Goal: Task Accomplishment & Management: Use online tool/utility

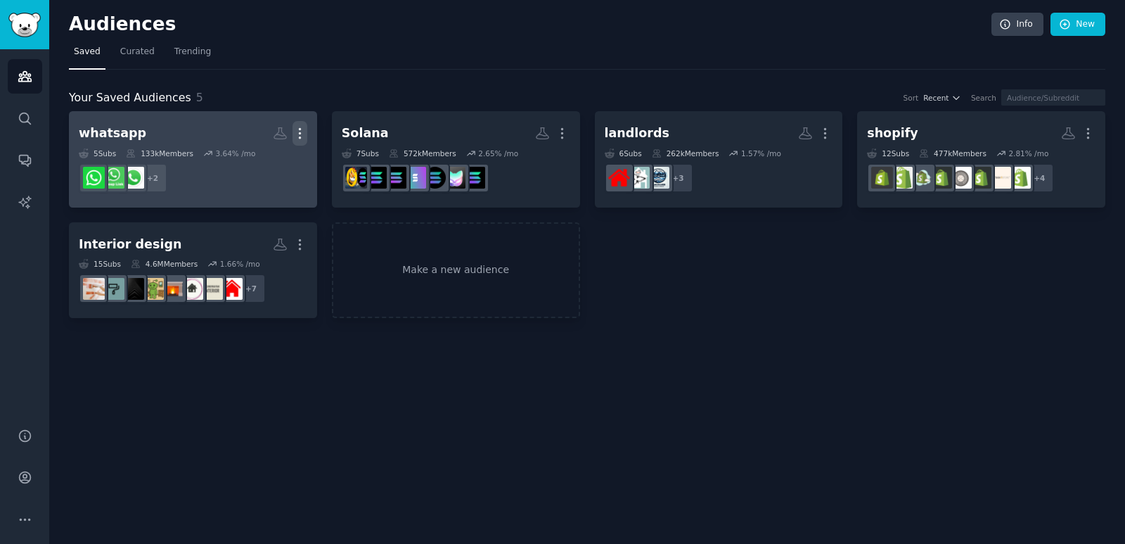
click at [304, 138] on icon "button" at bounding box center [300, 133] width 15 height 15
click at [260, 160] on p "Delete" at bounding box center [261, 162] width 32 height 15
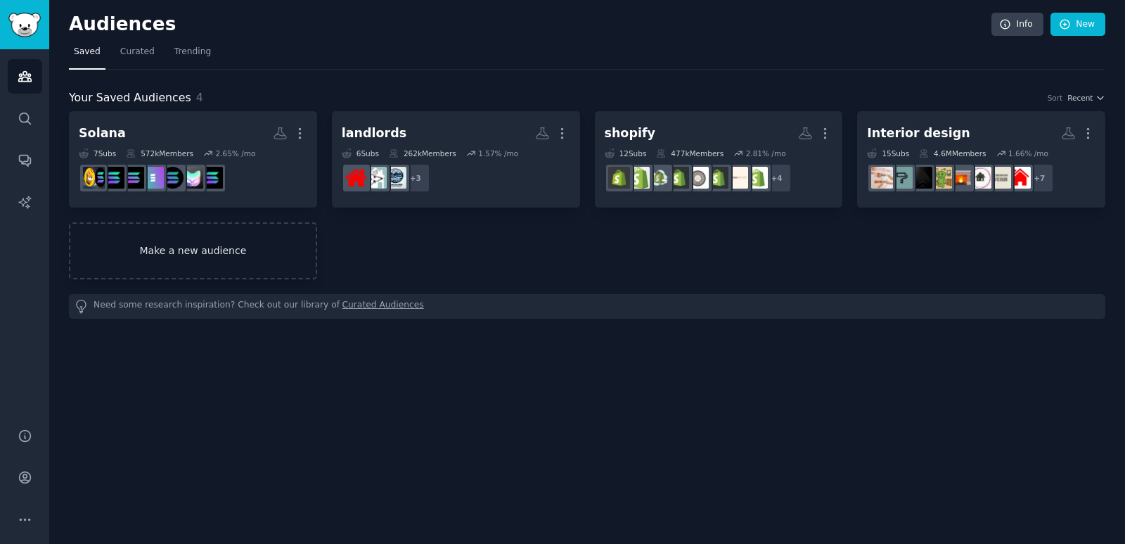
click at [155, 245] on link "Make a new audience" at bounding box center [193, 250] width 248 height 57
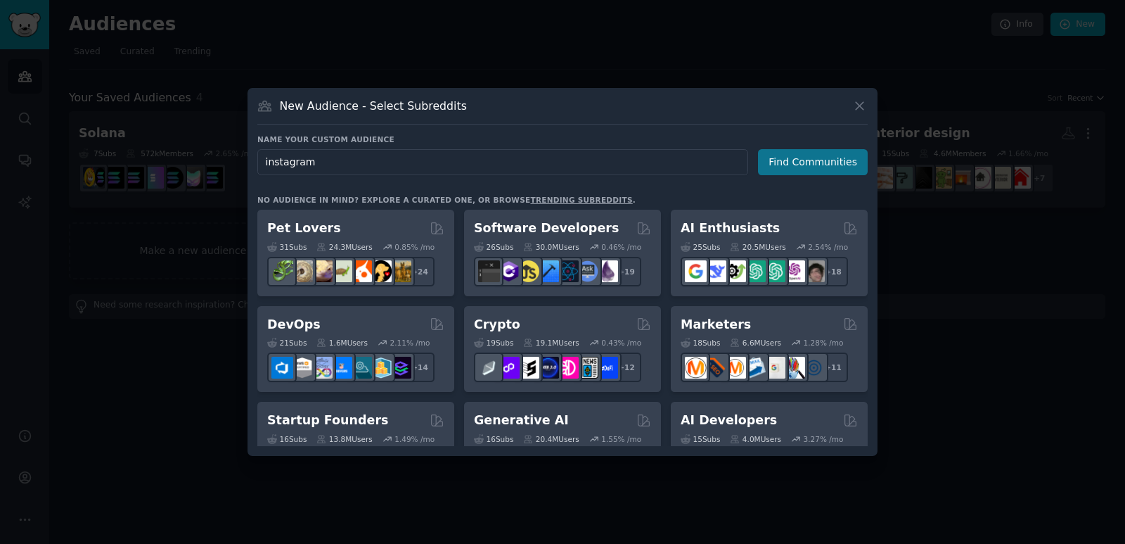
type input "instagram"
click at [850, 162] on button "Find Communities" at bounding box center [813, 162] width 110 height 26
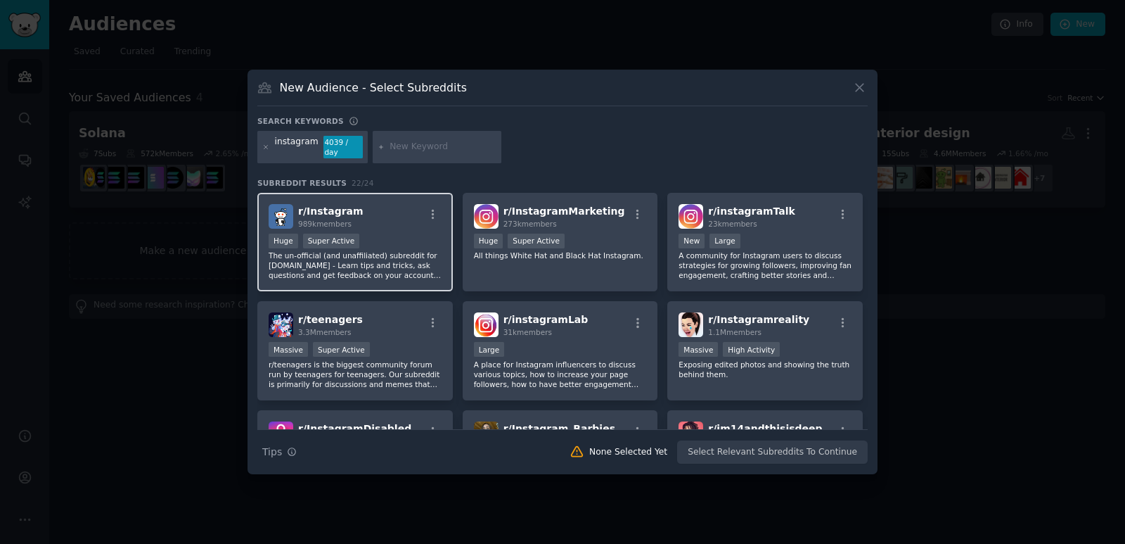
click at [412, 237] on div "Huge Super Active" at bounding box center [355, 242] width 173 height 18
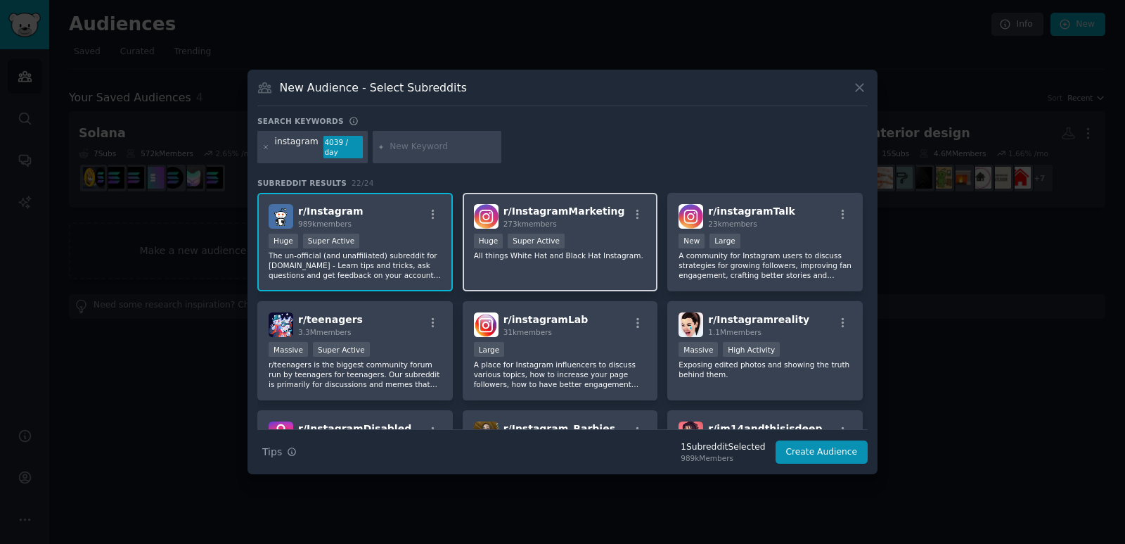
click at [592, 252] on p "All things White Hat and Black Hat Instagram." at bounding box center [560, 255] width 173 height 10
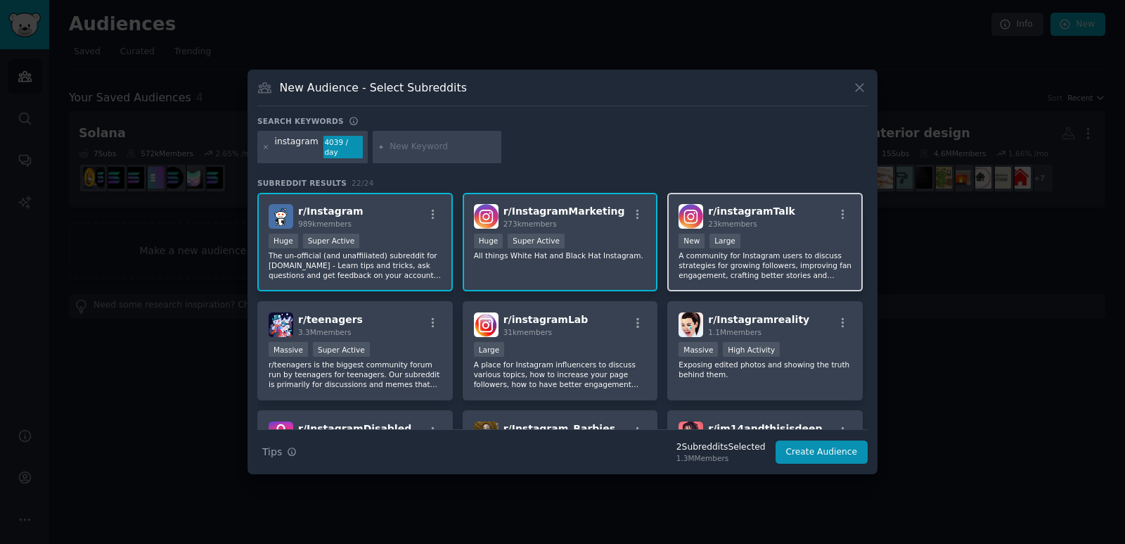
click at [770, 260] on p "A community for Instagram users to discuss strategies for growing followers, im…" at bounding box center [765, 265] width 173 height 30
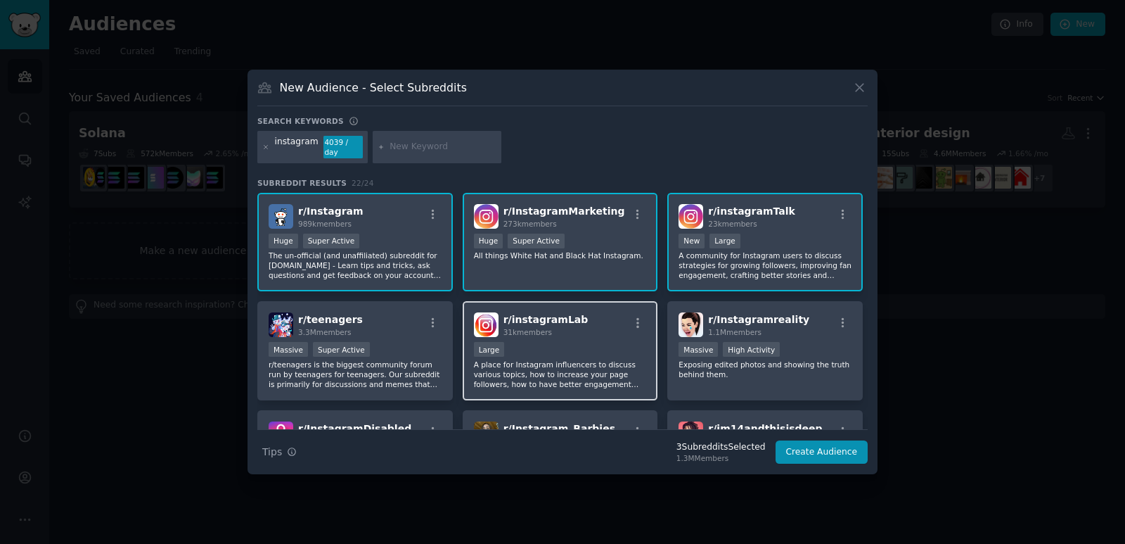
click at [590, 359] on p "A place for Instagram influencers to discuss various topics, how to increase yo…" at bounding box center [560, 374] width 173 height 30
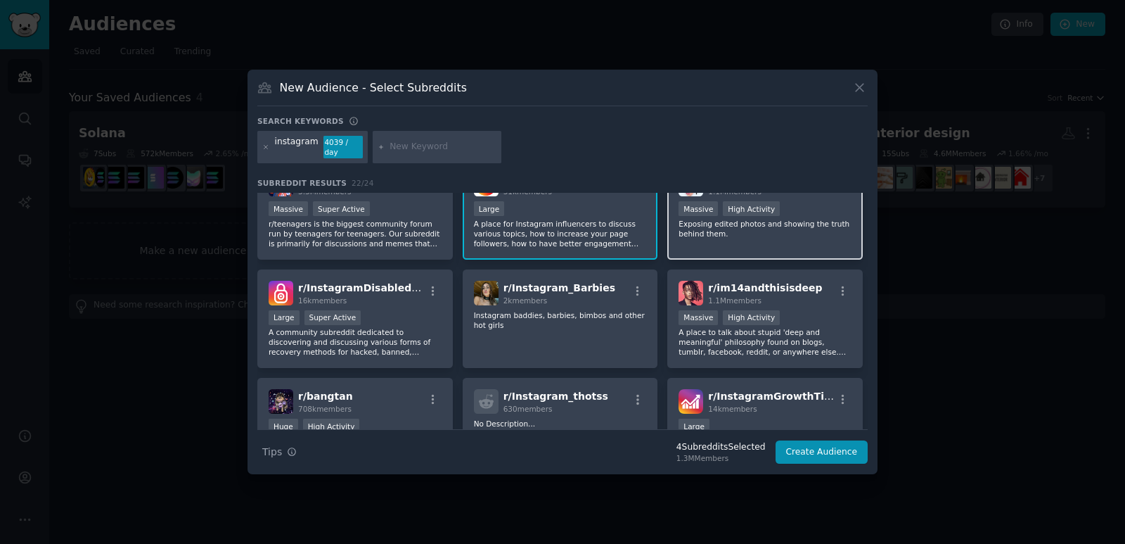
click at [739, 233] on div "r/ Instagramreality 1.1M members Massive High Activity Exposing edited photos a…" at bounding box center [765, 209] width 196 height 99
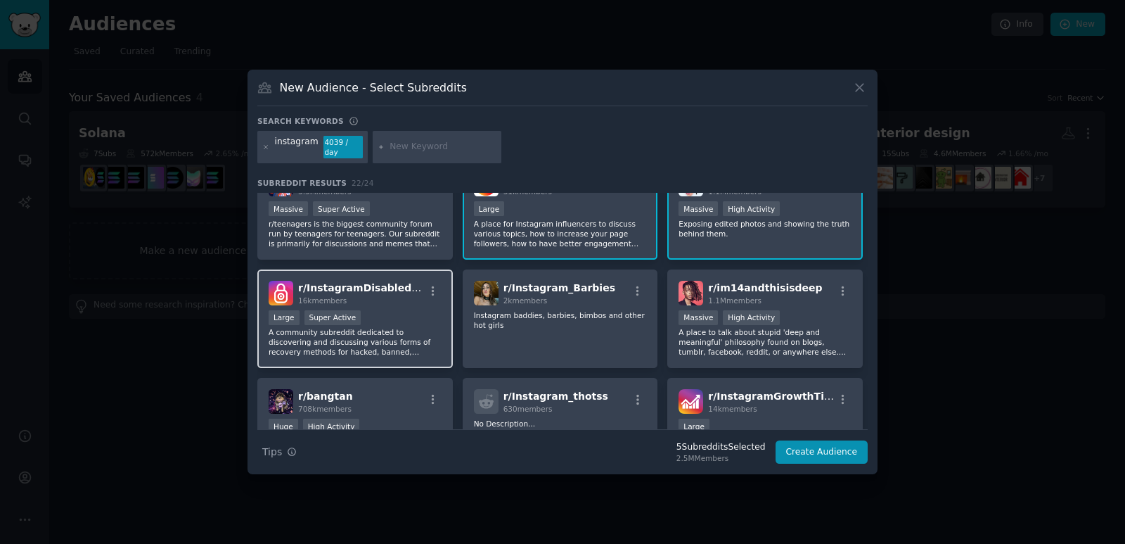
click at [400, 314] on div "Large Super Active" at bounding box center [355, 319] width 173 height 18
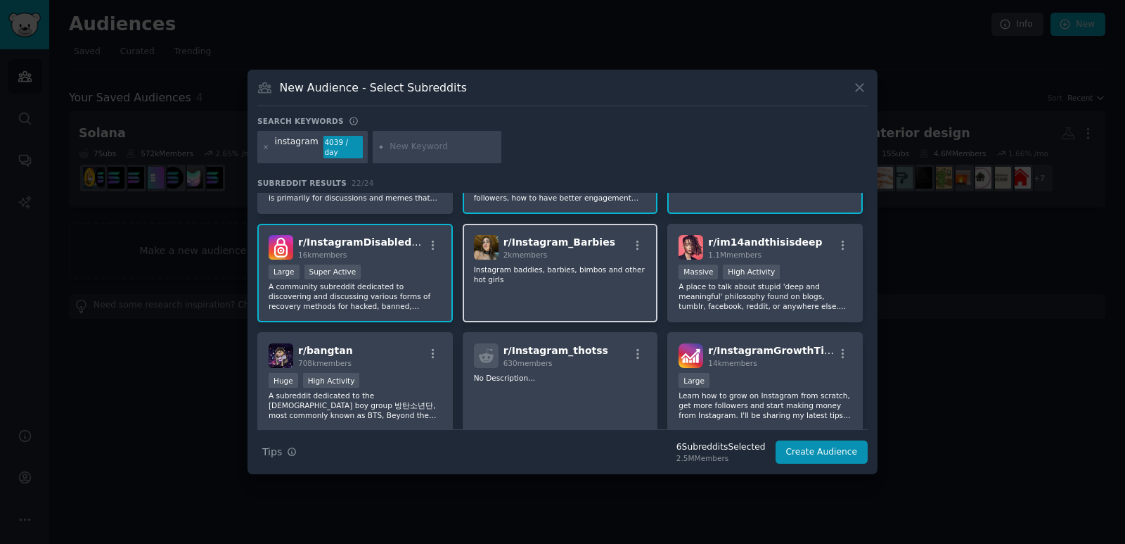
scroll to position [211, 0]
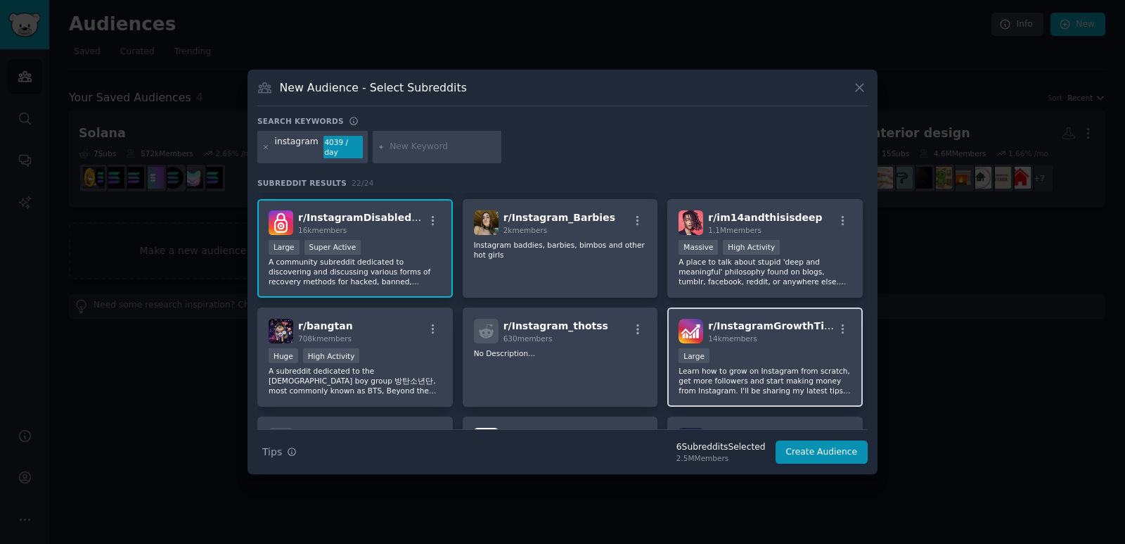
click at [772, 336] on div "14k members" at bounding box center [771, 338] width 126 height 10
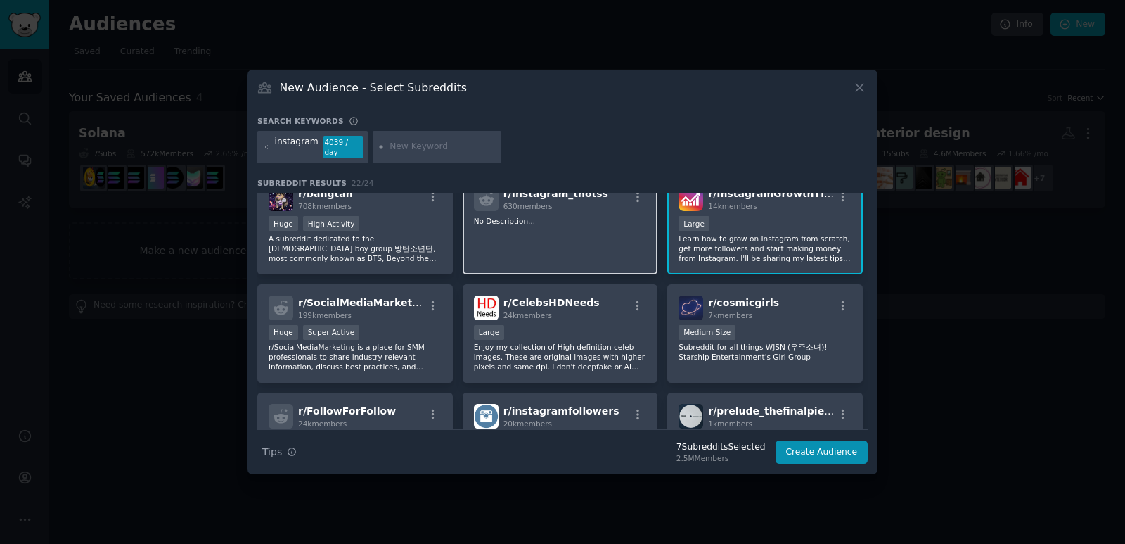
scroll to position [352, 0]
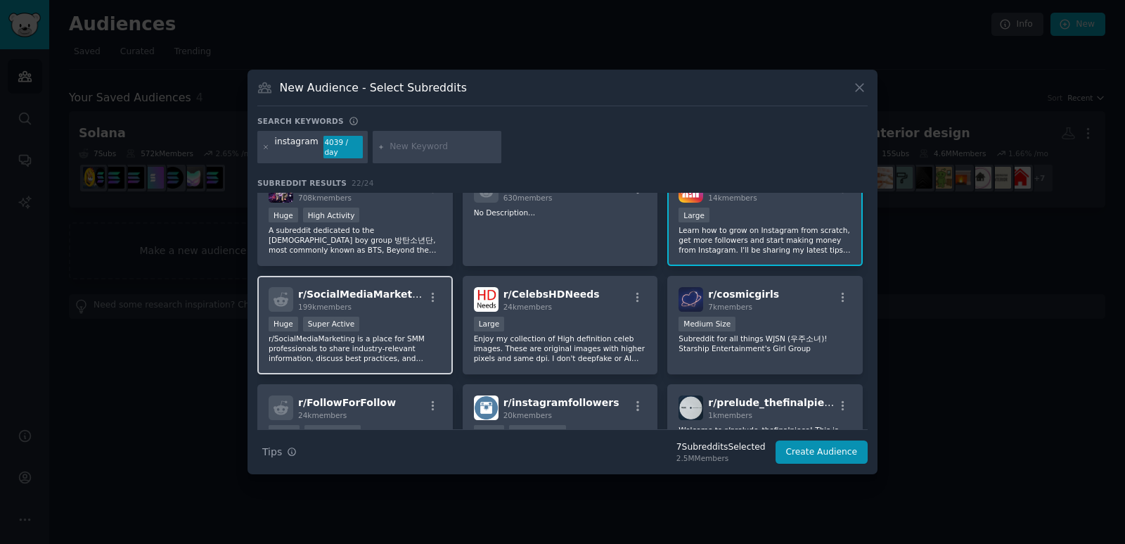
click at [387, 319] on div "Huge Super Active" at bounding box center [355, 325] width 173 height 18
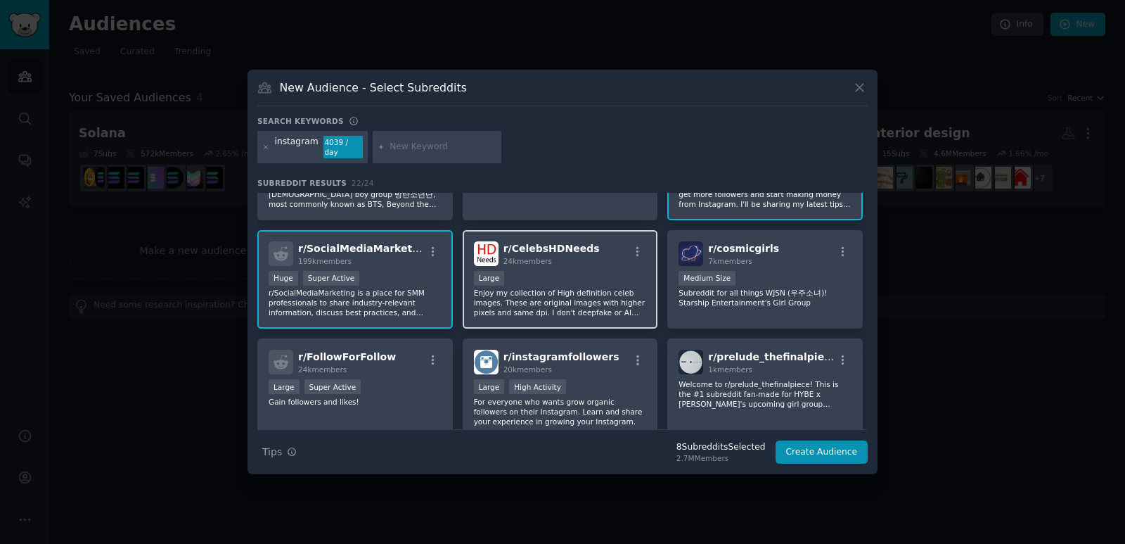
scroll to position [422, 0]
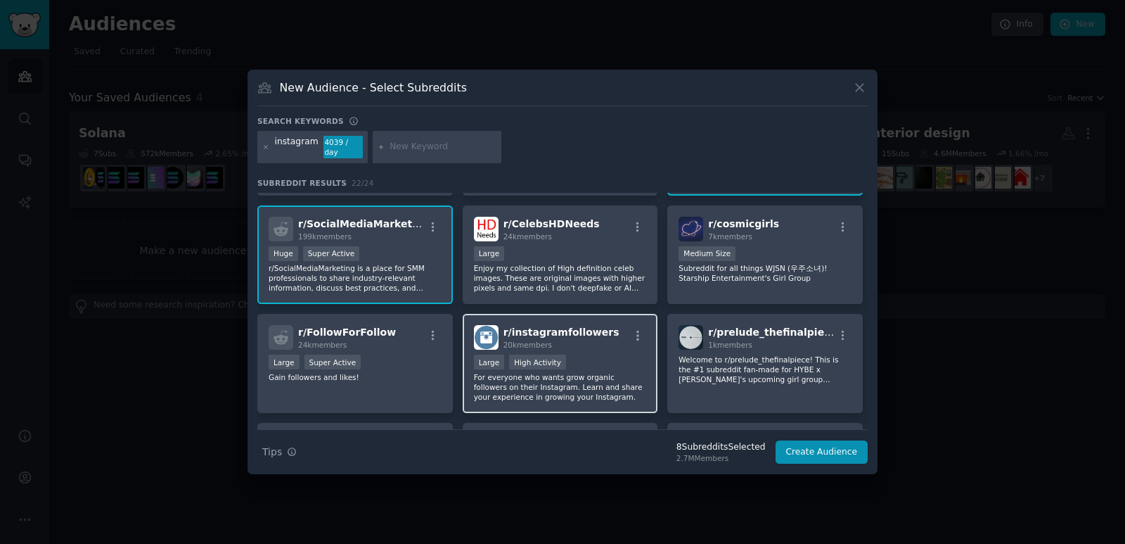
click at [593, 355] on div ">= 80th percentile for submissions / day Large High Activity" at bounding box center [560, 363] width 173 height 18
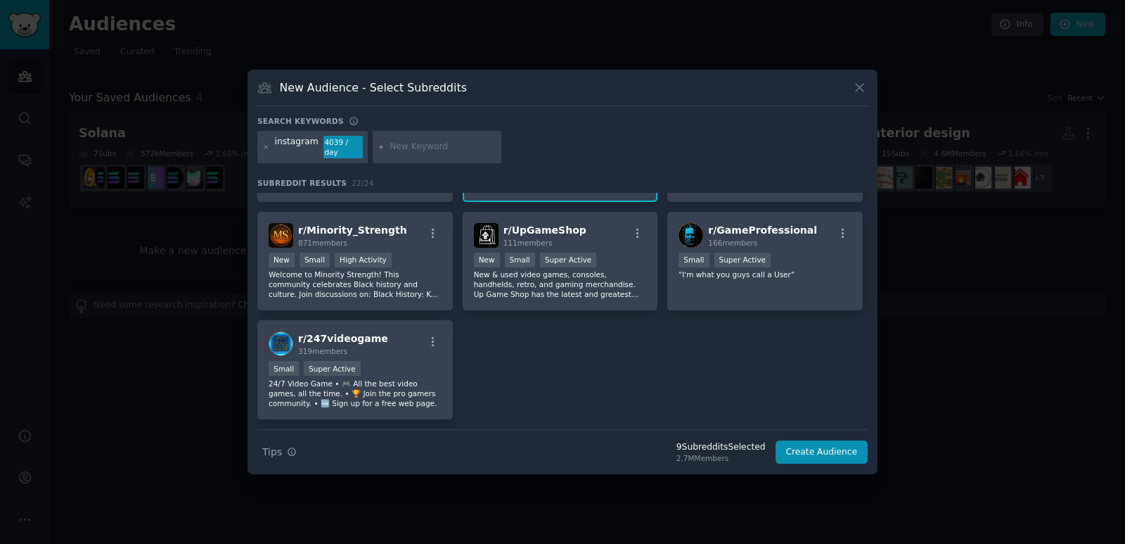
scroll to position [672, 0]
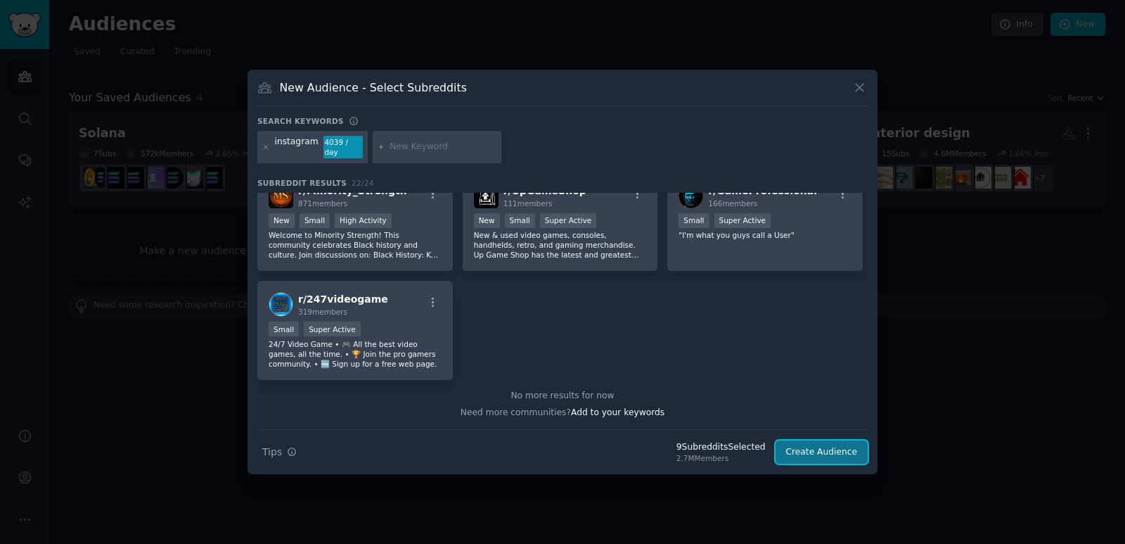
click at [838, 444] on button "Create Audience" at bounding box center [822, 452] width 93 height 24
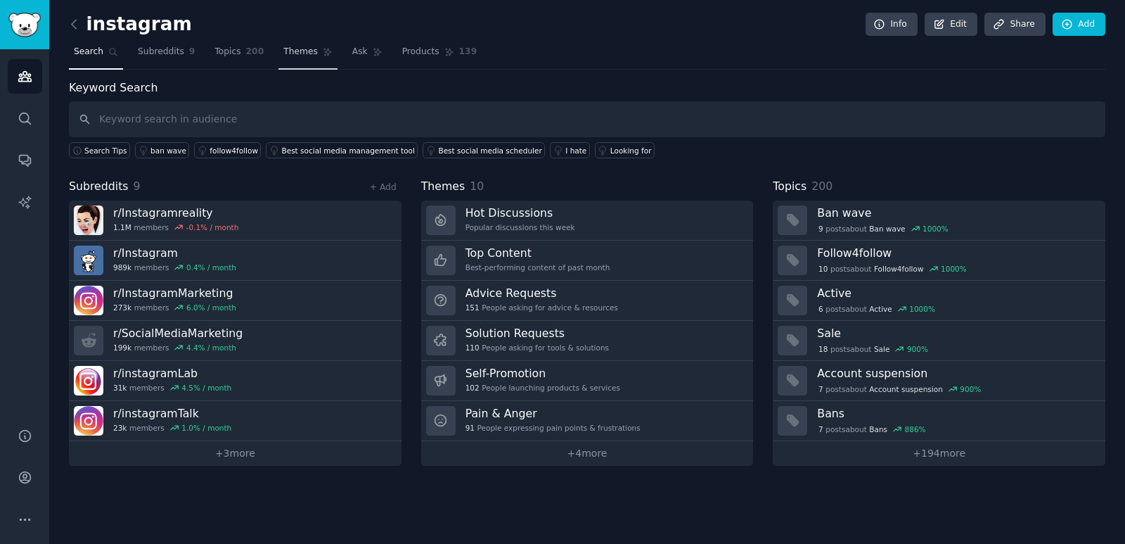
click at [291, 51] on span "Themes" at bounding box center [300, 52] width 34 height 13
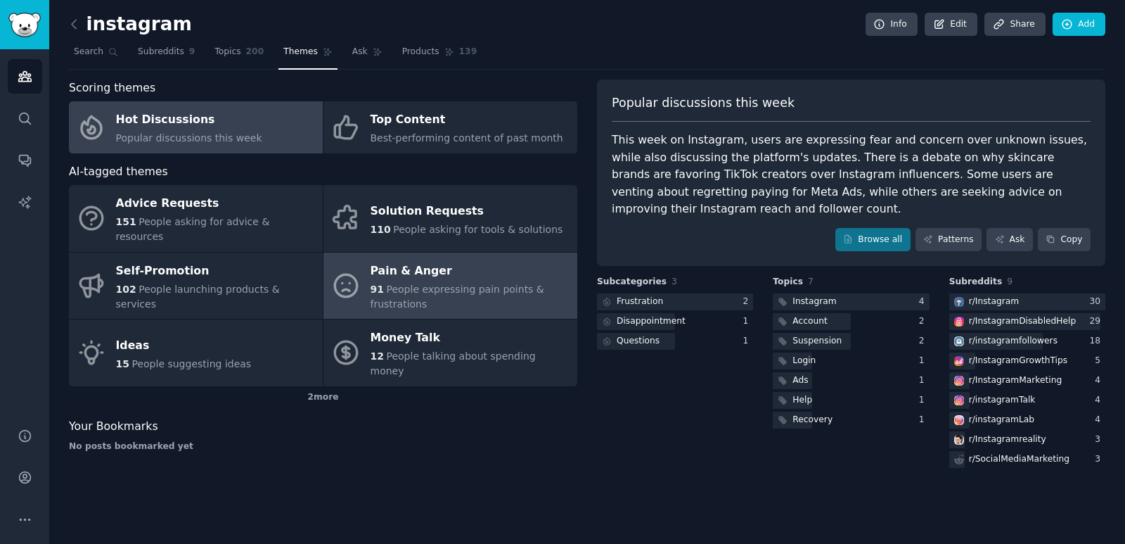
click at [417, 262] on div "Pain & Anger" at bounding box center [471, 271] width 200 height 23
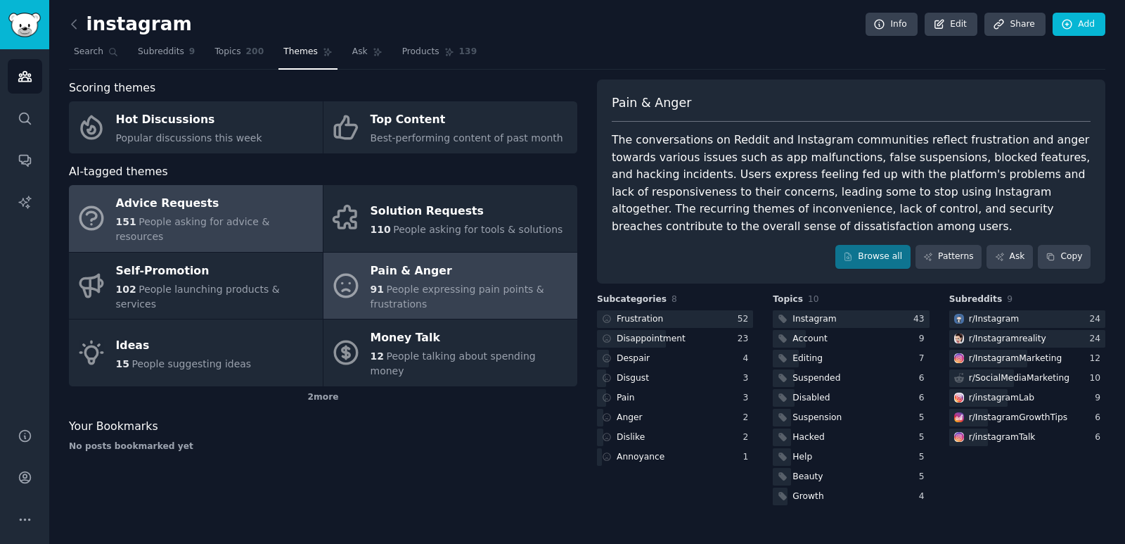
click at [202, 207] on div "Advice Requests" at bounding box center [216, 204] width 200 height 23
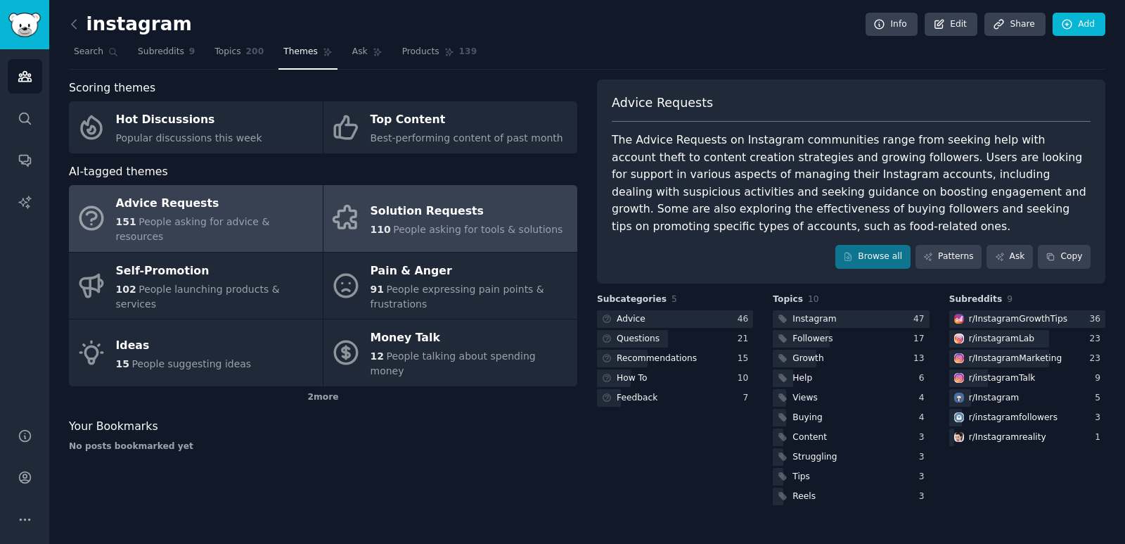
click at [466, 224] on span "People asking for tools & solutions" at bounding box center [477, 229] width 169 height 11
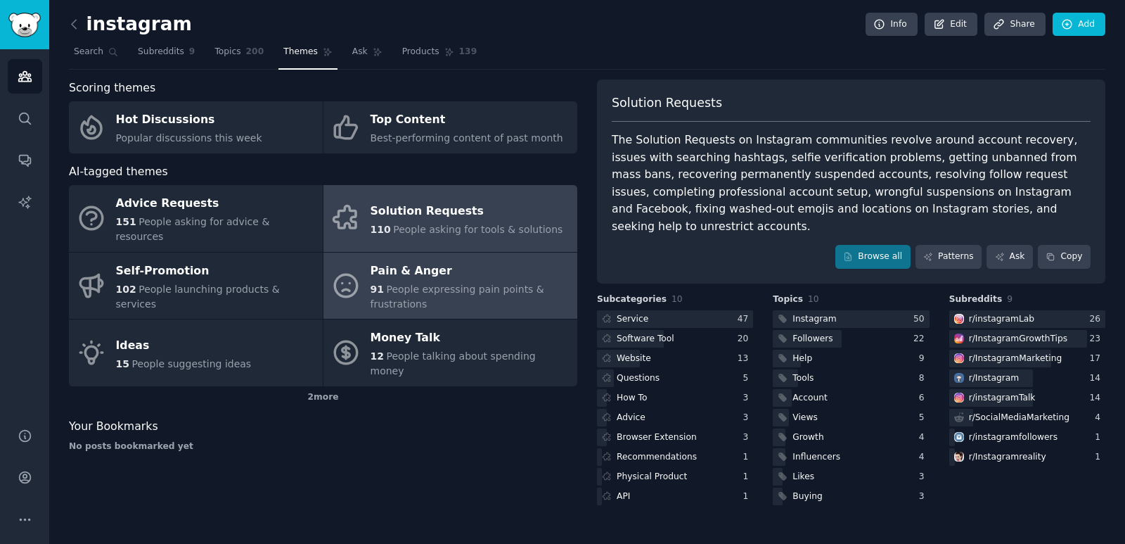
click at [437, 283] on span "People expressing pain points & frustrations" at bounding box center [458, 296] width 174 height 26
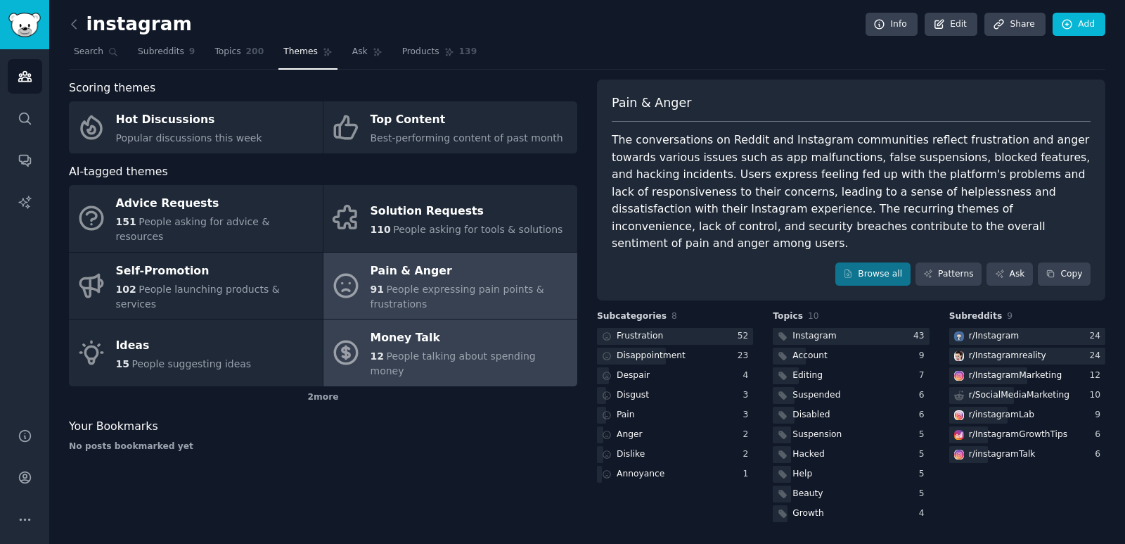
click at [453, 333] on div "Money Talk" at bounding box center [471, 338] width 200 height 23
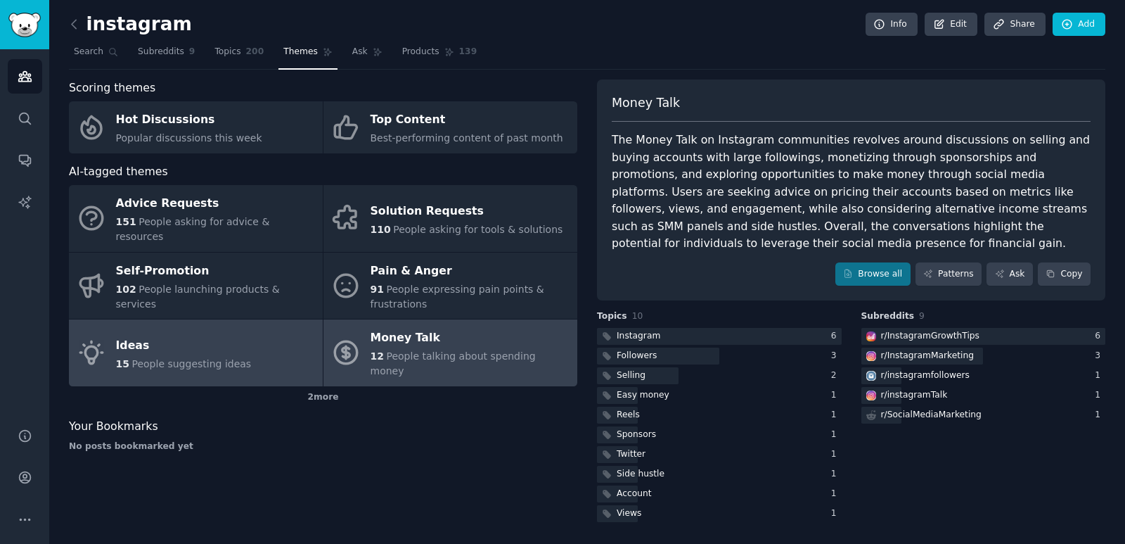
click at [175, 334] on div "Ideas" at bounding box center [184, 345] width 136 height 23
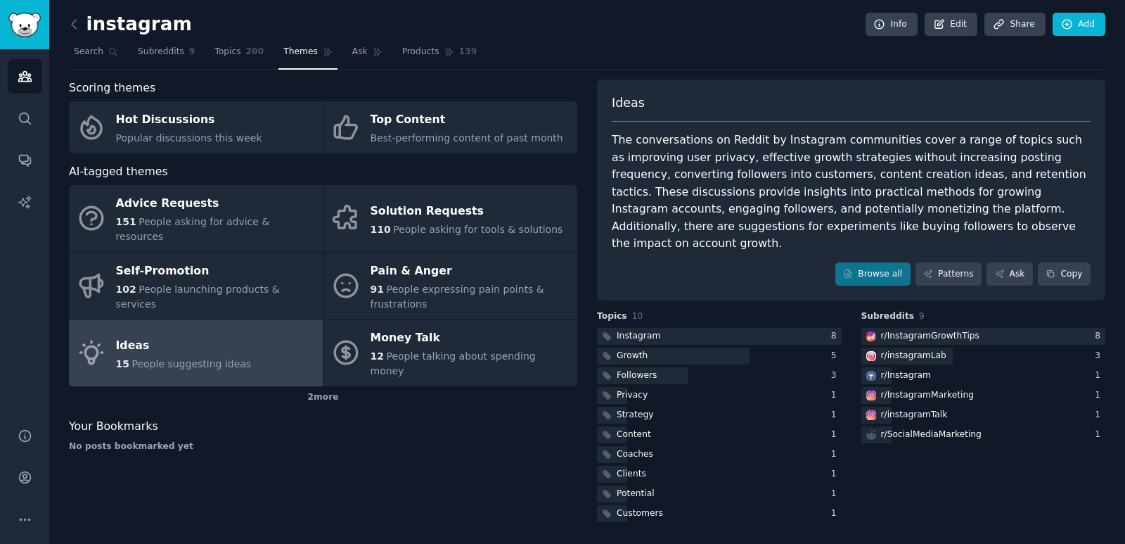
click at [477, 432] on div "Scoring themes Hot Discussions Popular discussions this week Top Content Best-p…" at bounding box center [323, 301] width 508 height 445
click at [89, 51] on span "Search" at bounding box center [89, 52] width 30 height 13
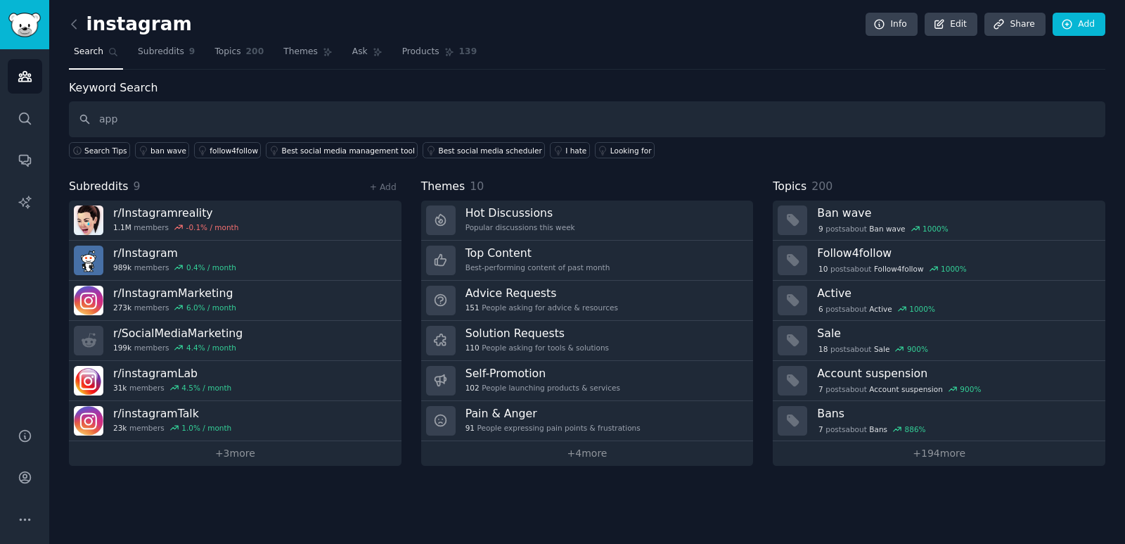
type input "app"
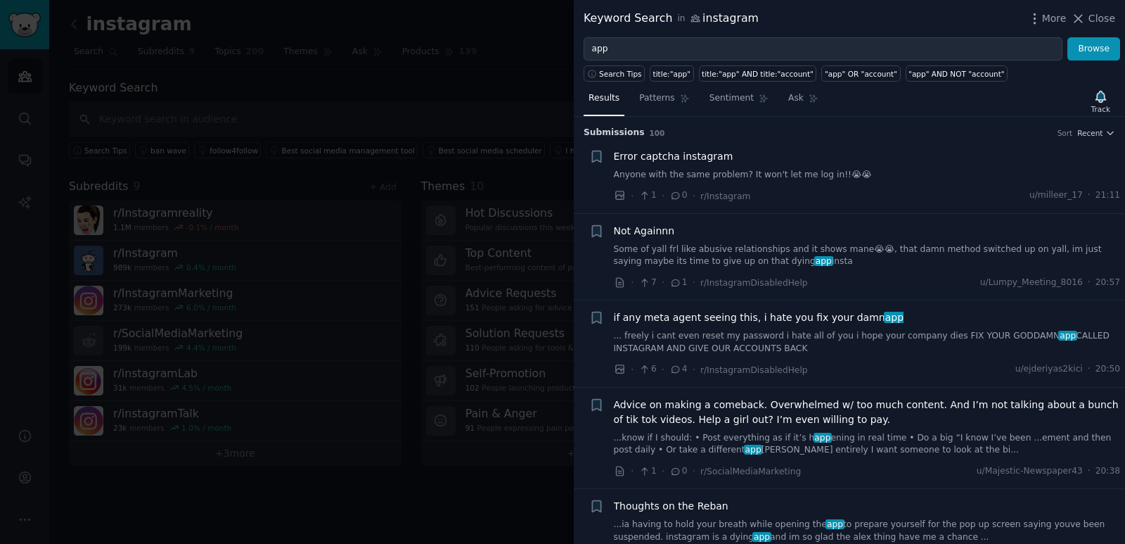
scroll to position [211, 0]
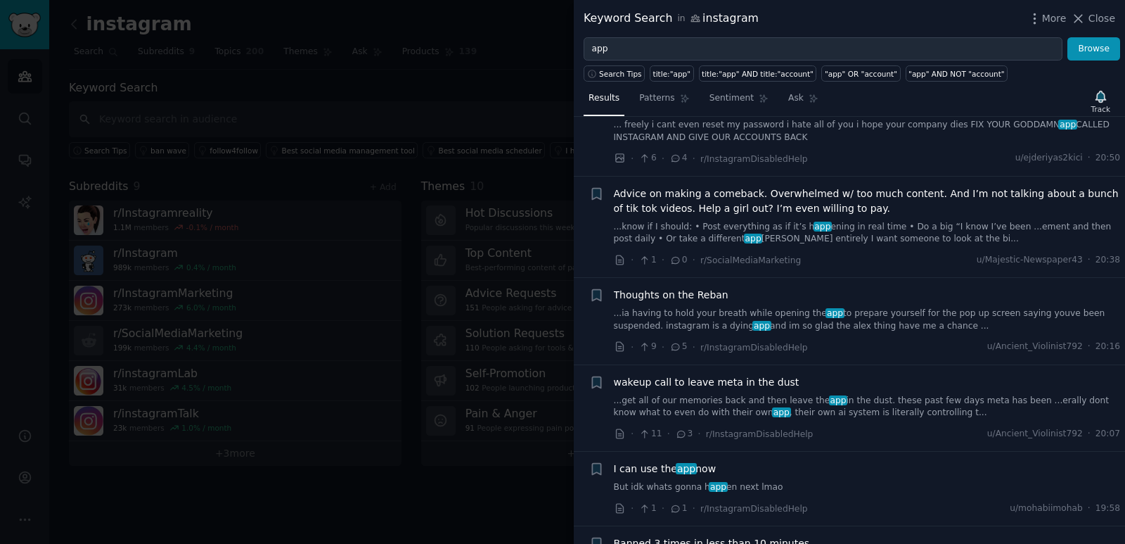
click at [511, 81] on div at bounding box center [562, 272] width 1125 height 544
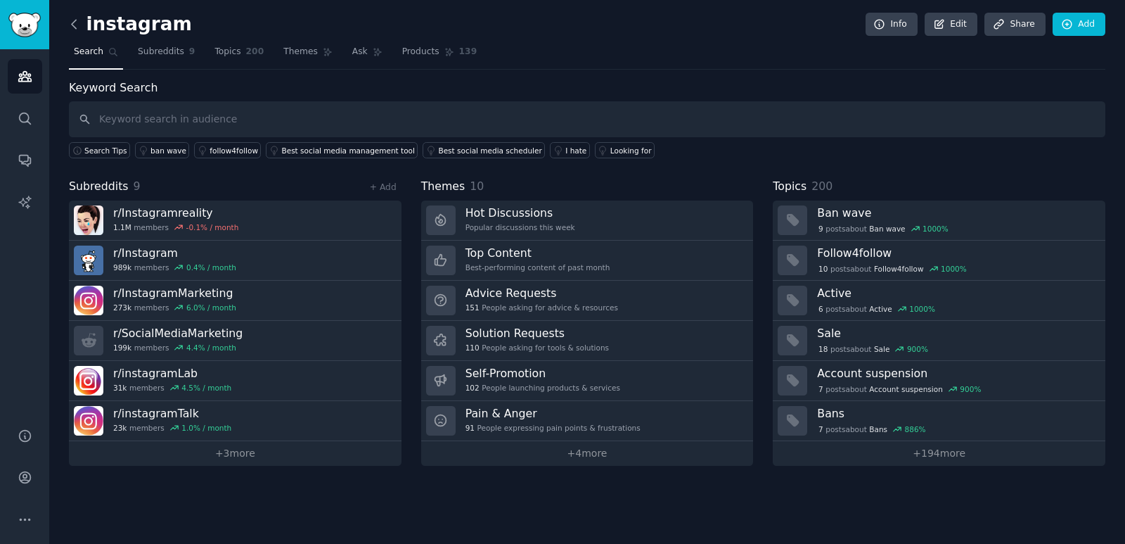
click at [70, 23] on icon at bounding box center [74, 24] width 15 height 15
